Goal: Information Seeking & Learning: Learn about a topic

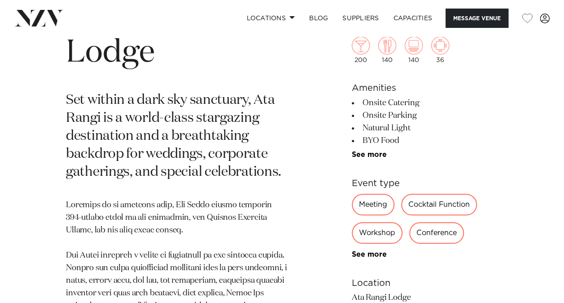
scroll to position [359, 0]
click at [388, 50] on img at bounding box center [388, 45] width 18 height 18
click at [388, 51] on img at bounding box center [388, 45] width 18 height 18
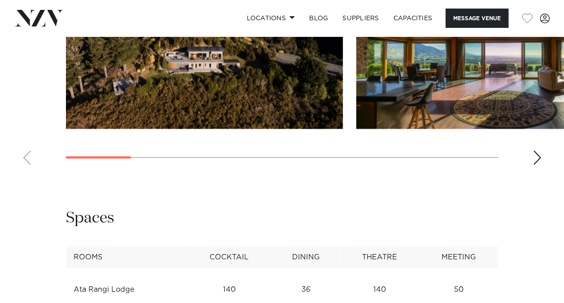
click at [534, 155] on div "Next slide" at bounding box center [537, 157] width 9 height 14
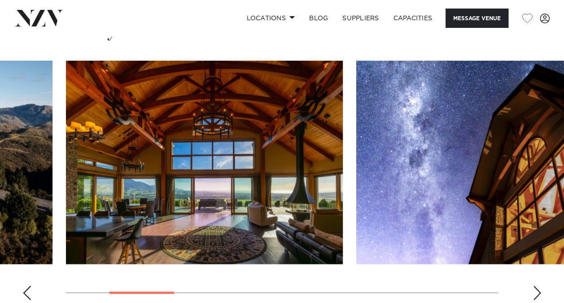
scroll to position [898, 0]
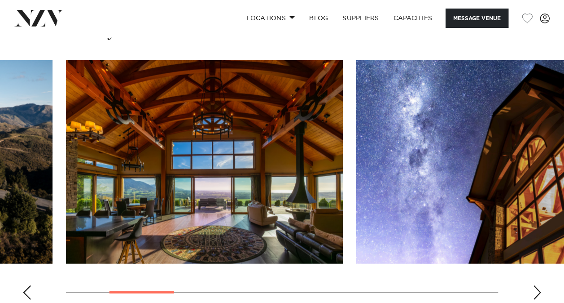
click at [534, 290] on div "Next slide" at bounding box center [537, 292] width 9 height 14
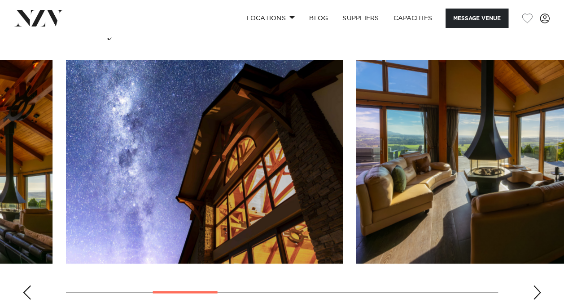
click at [534, 290] on div "Next slide" at bounding box center [537, 292] width 9 height 14
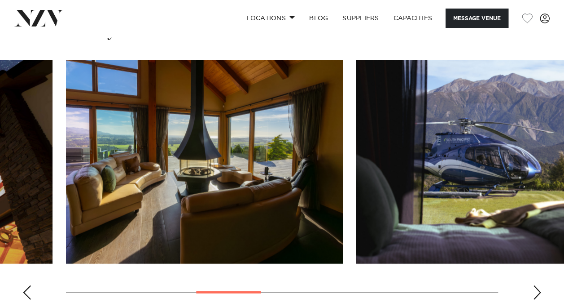
click at [534, 290] on div "Next slide" at bounding box center [537, 292] width 9 height 14
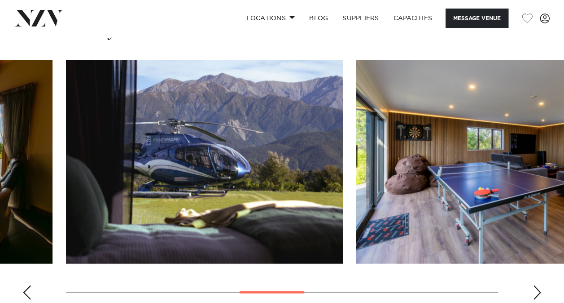
click at [534, 290] on div "Next slide" at bounding box center [537, 292] width 9 height 14
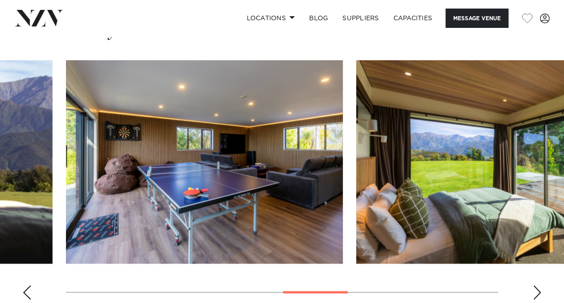
click at [534, 290] on div "Next slide" at bounding box center [537, 292] width 9 height 14
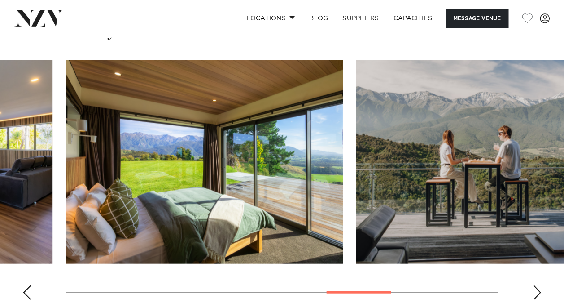
click at [534, 290] on div "Next slide" at bounding box center [537, 292] width 9 height 14
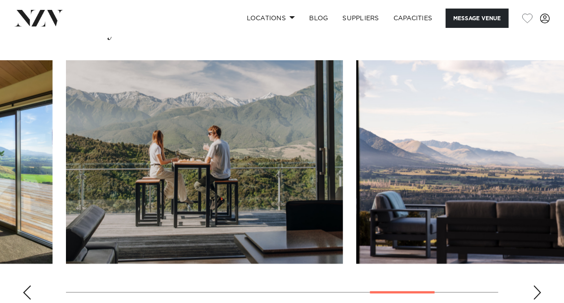
click at [534, 290] on div "Next slide" at bounding box center [537, 292] width 9 height 14
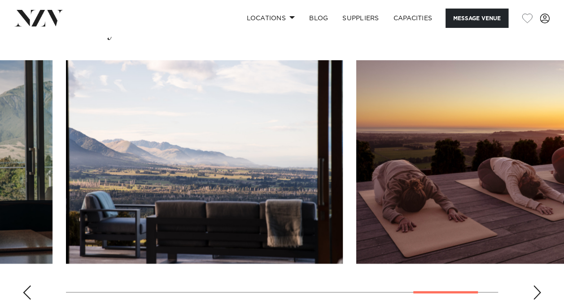
click at [534, 290] on div "Next slide" at bounding box center [537, 292] width 9 height 14
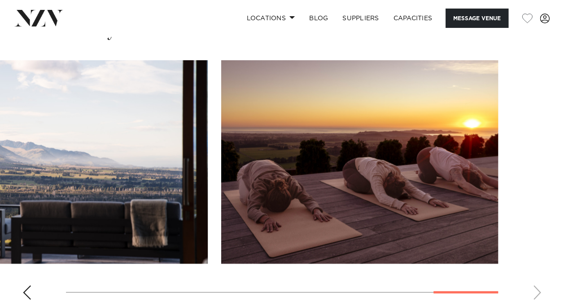
click at [534, 290] on swiper-container at bounding box center [282, 183] width 564 height 247
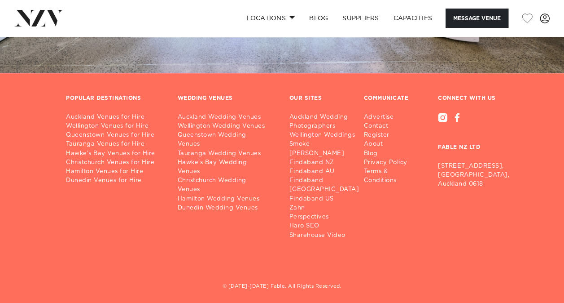
scroll to position [1974, 0]
